Goal: Task Accomplishment & Management: Manage account settings

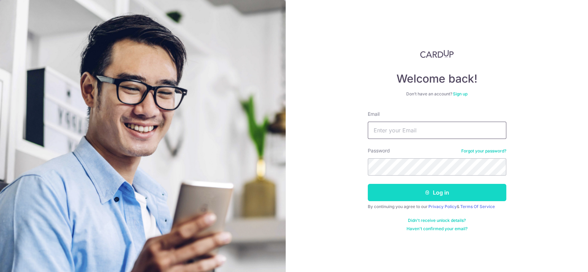
type input "[PERSON_NAME][EMAIL_ADDRESS][DOMAIN_NAME]"
click at [404, 199] on button "Log in" at bounding box center [437, 192] width 138 height 17
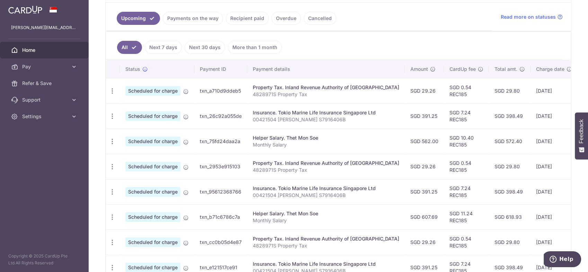
scroll to position [266, 0]
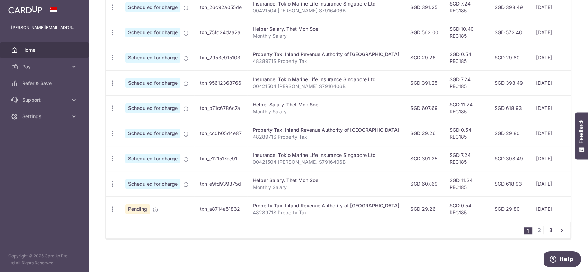
click at [546, 232] on link "3" at bounding box center [550, 230] width 8 height 8
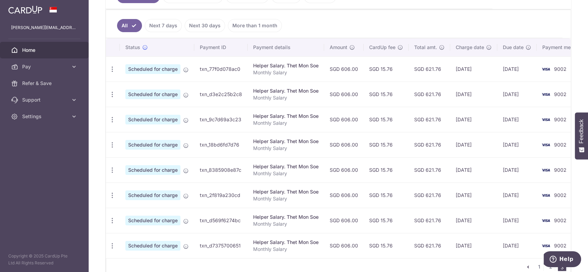
scroll to position [215, 0]
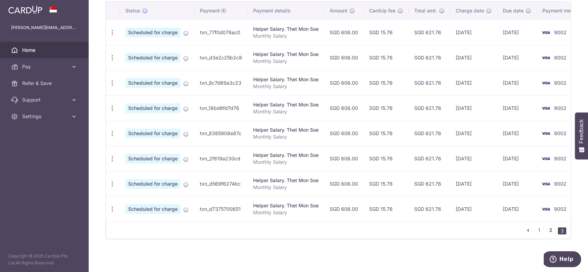
click at [546, 231] on link "2" at bounding box center [550, 230] width 8 height 8
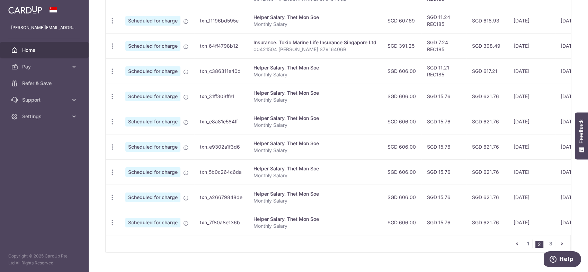
scroll to position [266, 0]
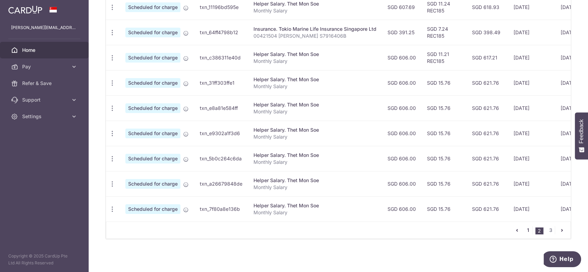
click at [524, 231] on link "1" at bounding box center [528, 230] width 8 height 8
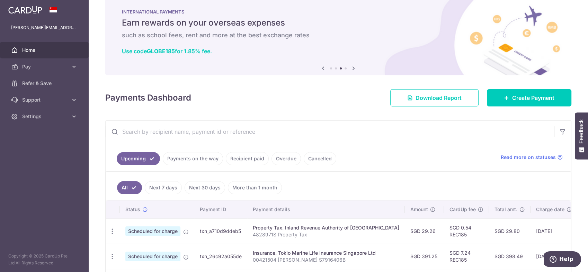
scroll to position [244, 0]
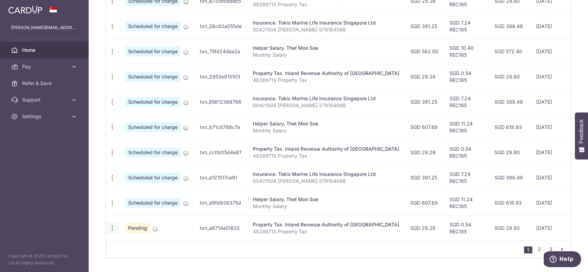
click at [110, 5] on icon "button" at bounding box center [112, 1] width 7 height 7
click at [147, 264] on span "Cancel payment" at bounding box center [149, 264] width 46 height 8
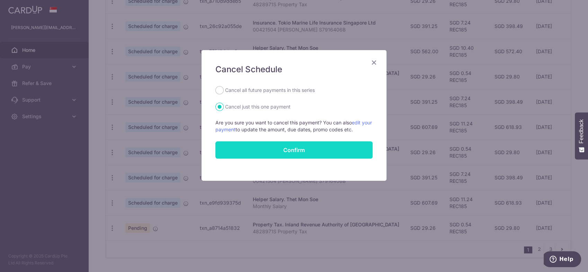
click at [271, 151] on button "Confirm" at bounding box center [293, 150] width 157 height 17
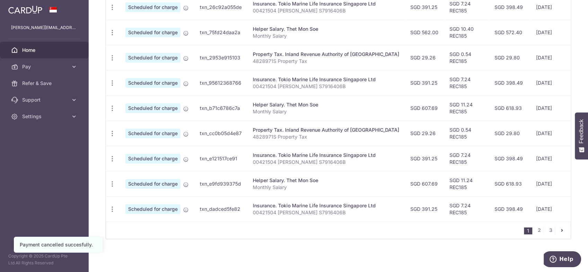
scroll to position [266, 0]
click at [535, 230] on link "2" at bounding box center [539, 230] width 8 height 8
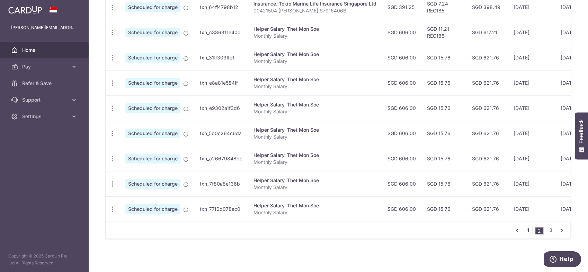
click at [524, 231] on link "1" at bounding box center [528, 230] width 8 height 8
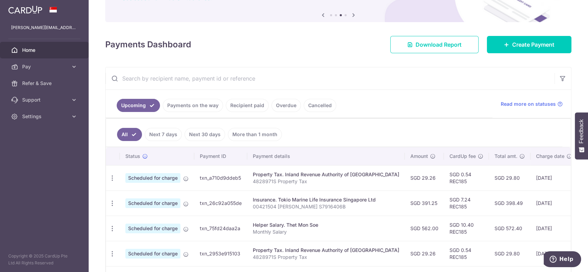
scroll to position [128, 0]
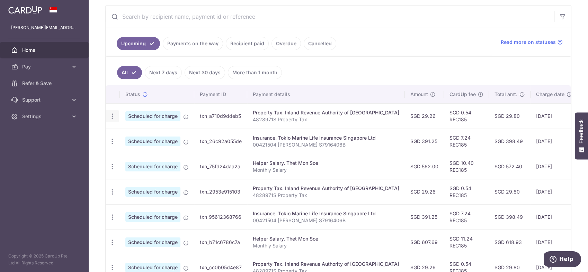
click at [112, 113] on icon "button" at bounding box center [112, 116] width 7 height 7
click at [141, 136] on span "Update payment" at bounding box center [149, 135] width 47 height 8
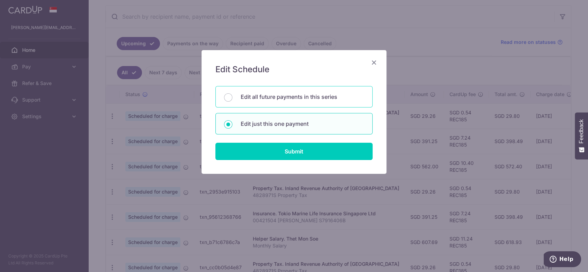
click at [284, 107] on div "Edit all future payments in this series" at bounding box center [293, 96] width 157 height 21
radio input "true"
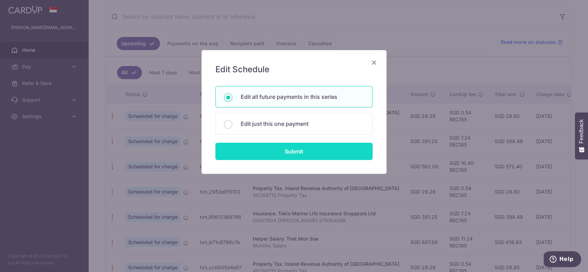
click at [280, 152] on input "Submit" at bounding box center [293, 151] width 157 height 17
radio input "true"
type input "29.26"
type input "4828971S"
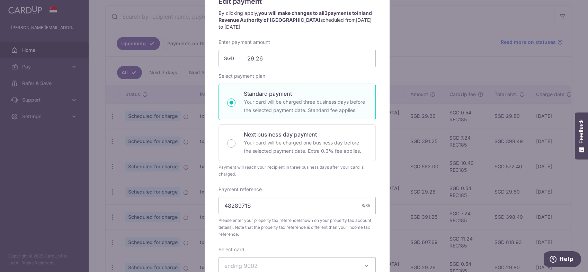
scroll to position [0, 0]
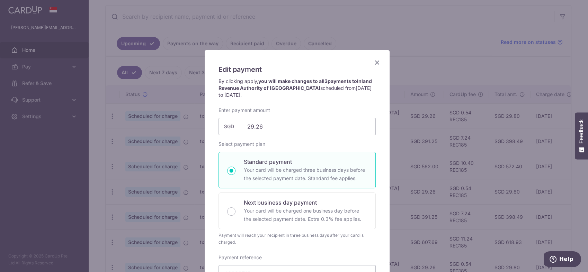
click at [377, 63] on icon "Close" at bounding box center [377, 62] width 8 height 9
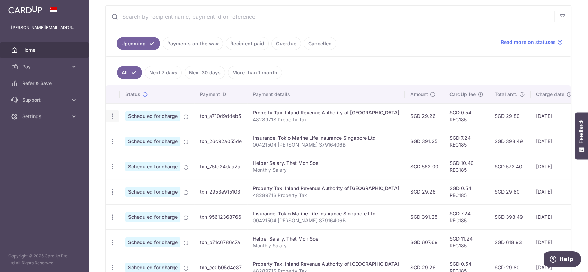
click at [114, 114] on icon "button" at bounding box center [112, 116] width 7 height 7
click at [153, 134] on span "Update payment" at bounding box center [149, 135] width 47 height 8
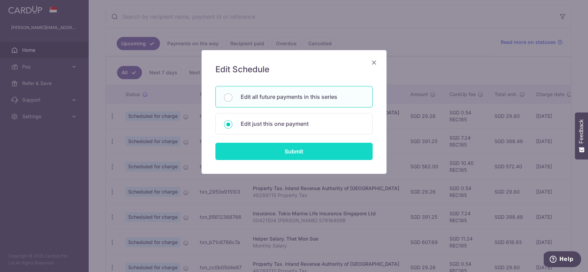
click at [277, 150] on input "Submit" at bounding box center [293, 151] width 157 height 17
radio input "true"
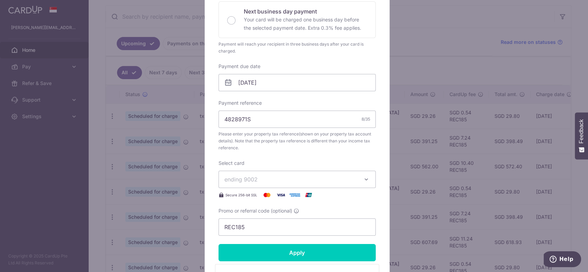
scroll to position [231, 0]
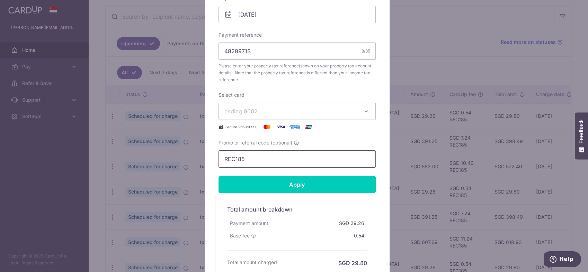
drag, startPoint x: 268, startPoint y: 158, endPoint x: 172, endPoint y: 148, distance: 97.1
click at [169, 148] on div "Edit payment By clicking apply, you will make changes to all 3 payments to Inla…" at bounding box center [294, 136] width 588 height 272
paste input "3HOME25R"
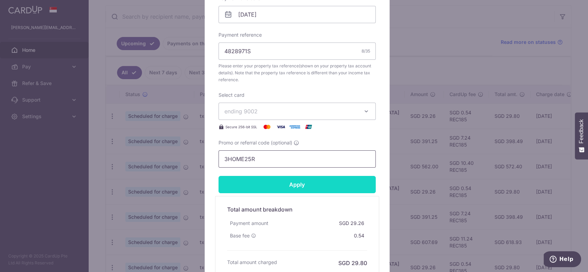
type input "3HOME25R"
click at [283, 178] on input "Apply" at bounding box center [296, 184] width 157 height 17
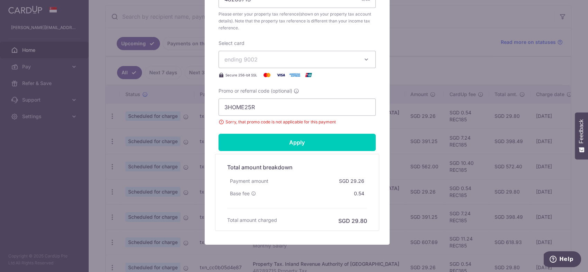
scroll to position [305, 0]
